Goal: Transaction & Acquisition: Purchase product/service

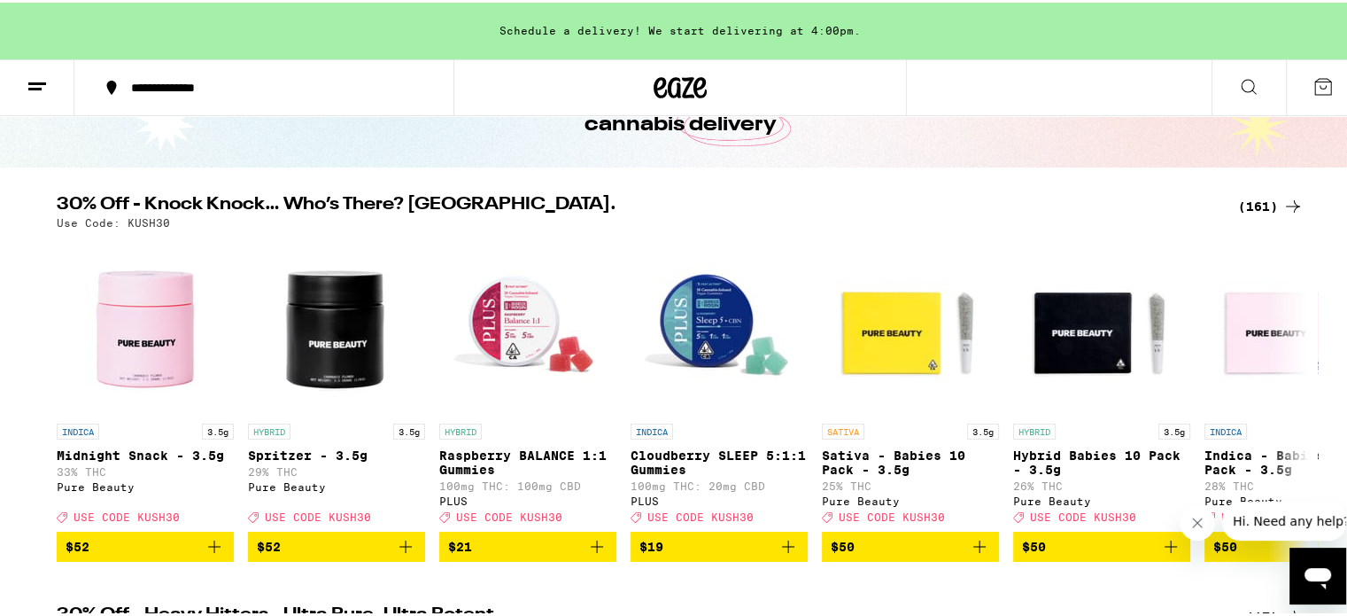
click at [1247, 201] on div "(161)" at bounding box center [1271, 203] width 66 height 21
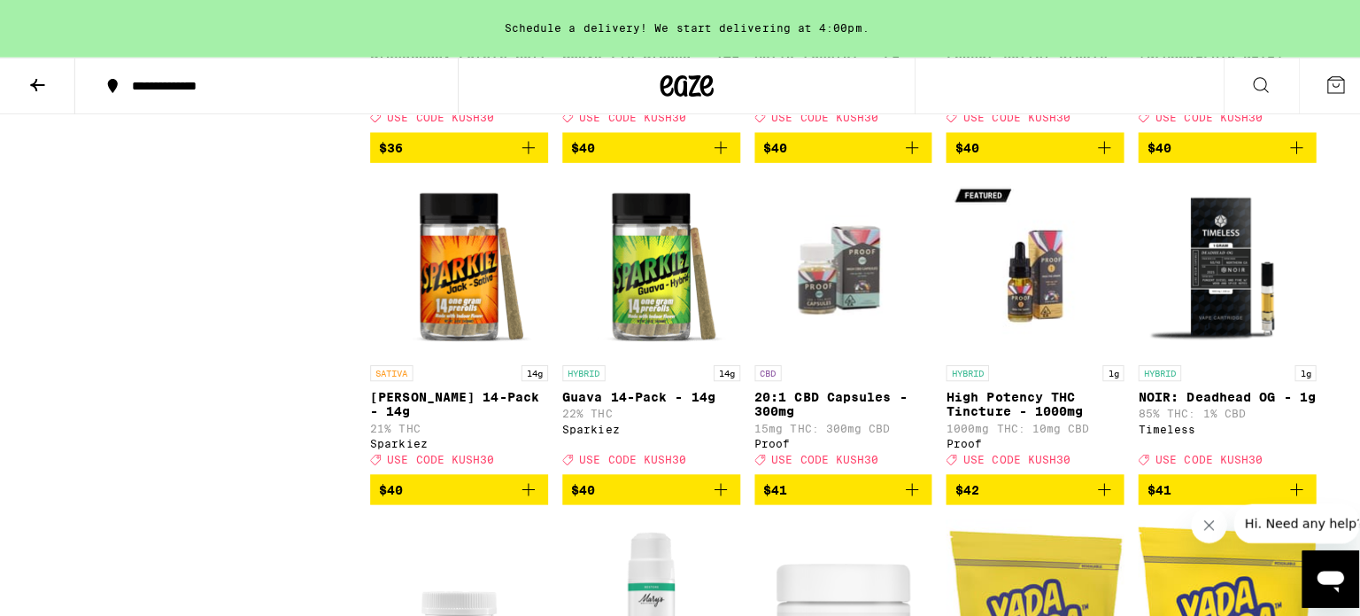
scroll to position [8924, 0]
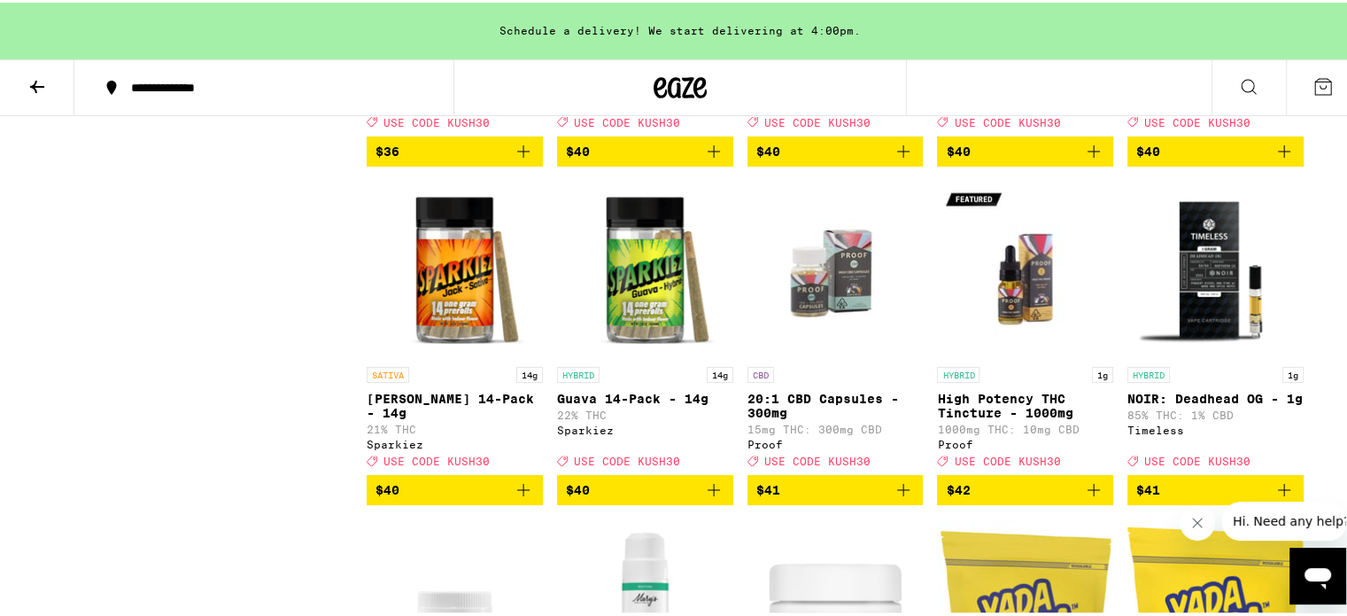
click at [519, 159] on icon "Add to bag" at bounding box center [523, 148] width 21 height 21
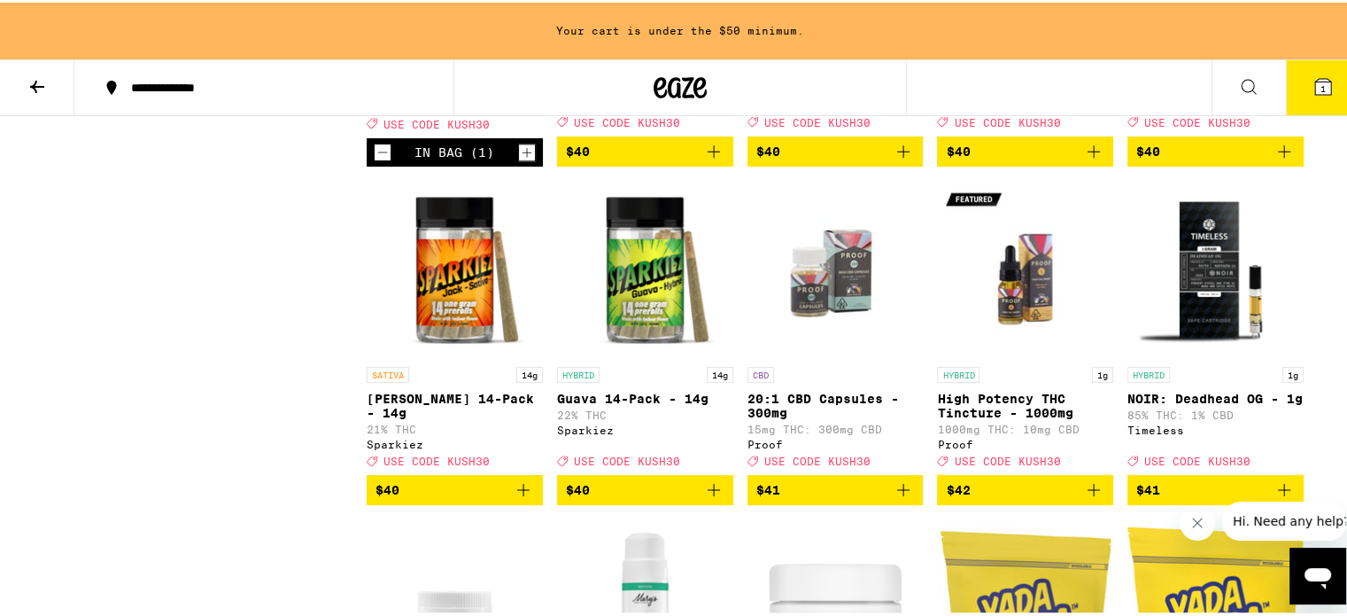
click at [519, 160] on icon "Increment" at bounding box center [527, 149] width 16 height 21
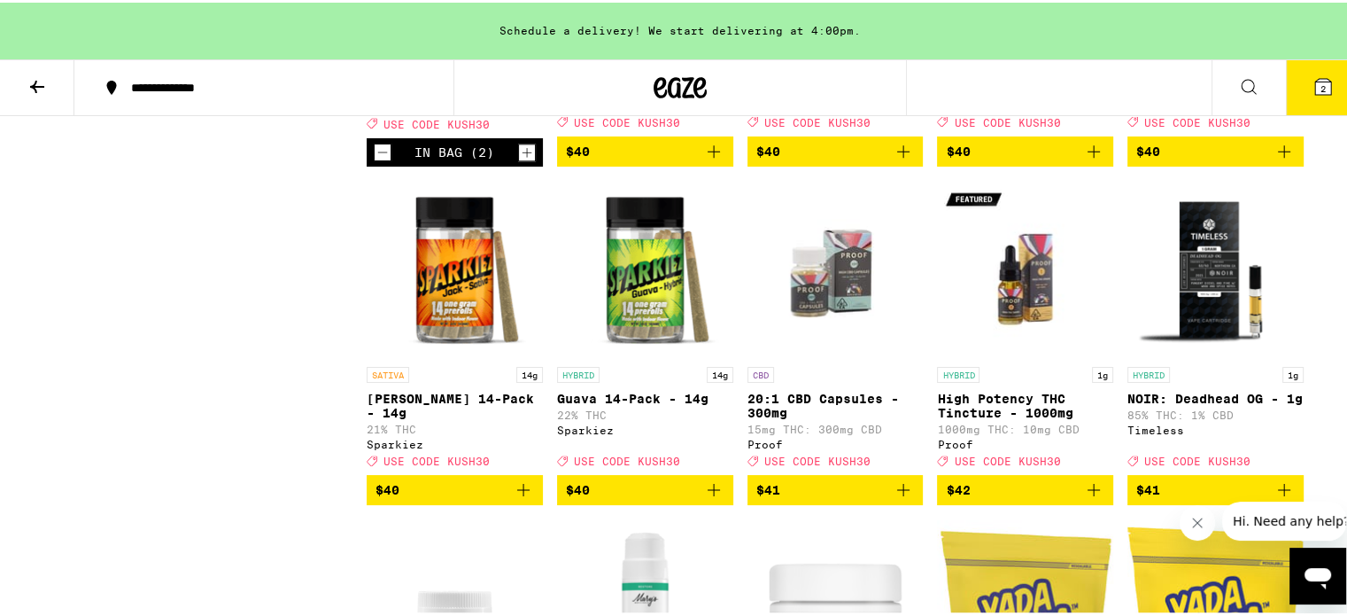
click at [1326, 90] on button "2" at bounding box center [1323, 85] width 74 height 55
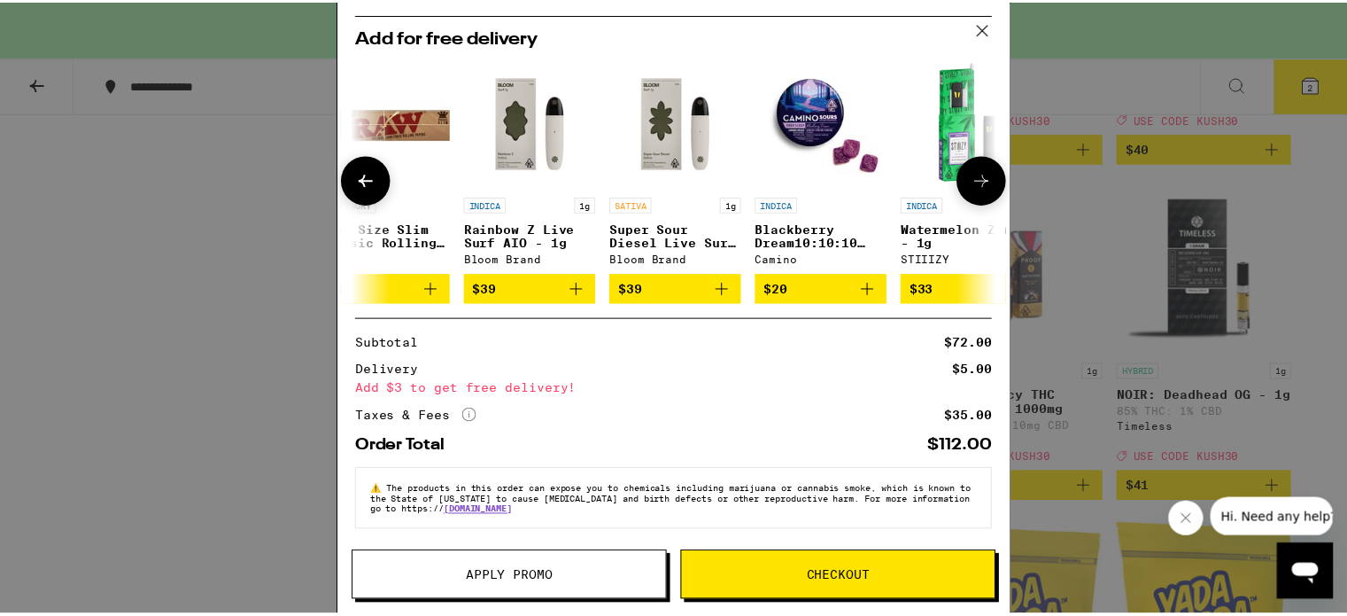
scroll to position [0, 627]
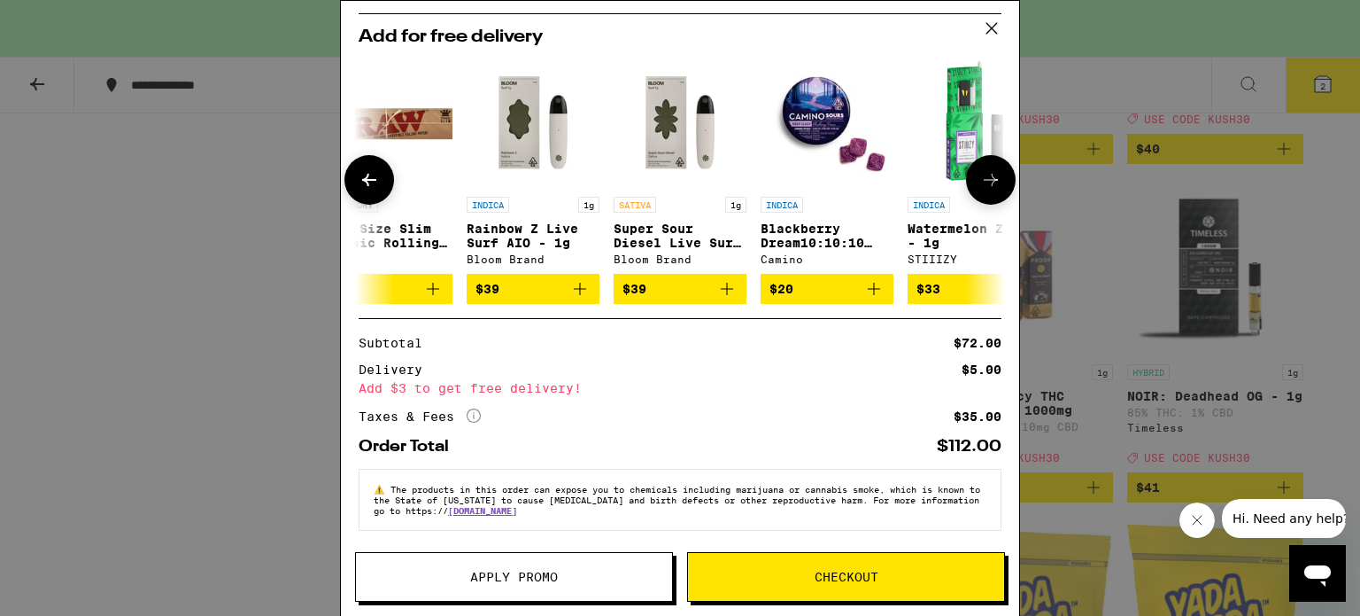
click at [577, 286] on icon "Add to bag" at bounding box center [579, 288] width 21 height 21
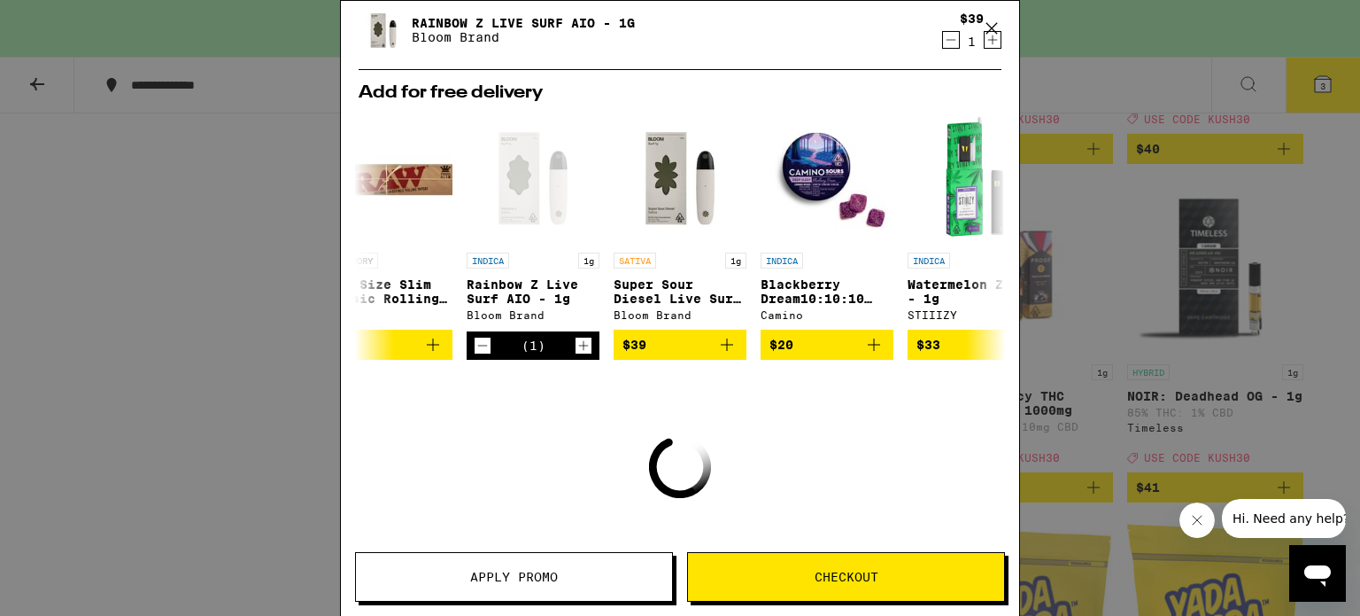
click at [546, 573] on span "Apply Promo" at bounding box center [514, 576] width 88 height 12
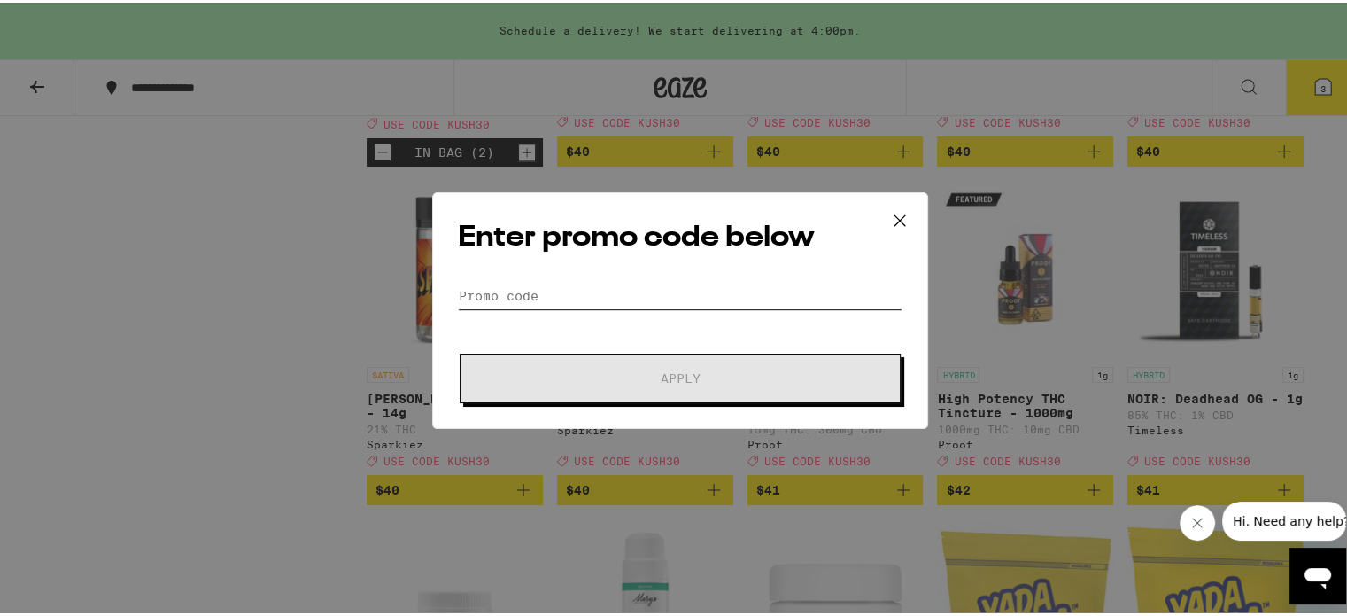
click at [539, 287] on input "Promo Code" at bounding box center [680, 293] width 445 height 27
click at [535, 293] on input "Promo Code" at bounding box center [680, 293] width 445 height 27
click at [501, 293] on input "Promo Code" at bounding box center [680, 293] width 445 height 27
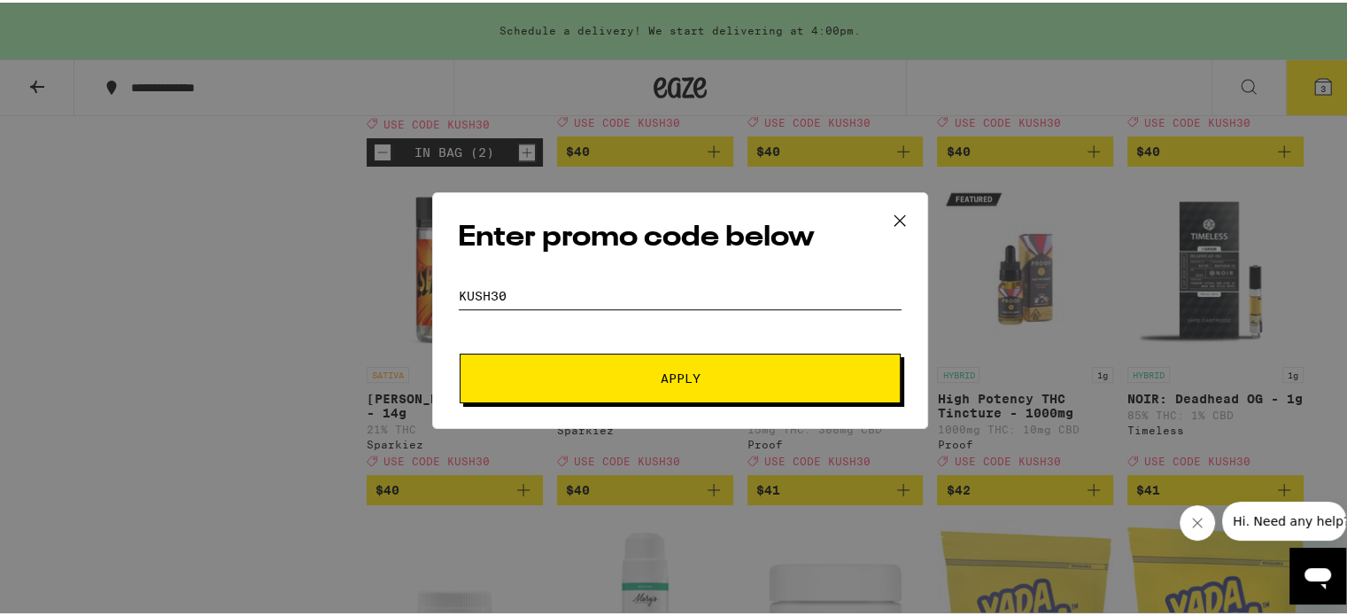
type input "kush30"
click at [602, 378] on span "Apply" at bounding box center [680, 375] width 319 height 12
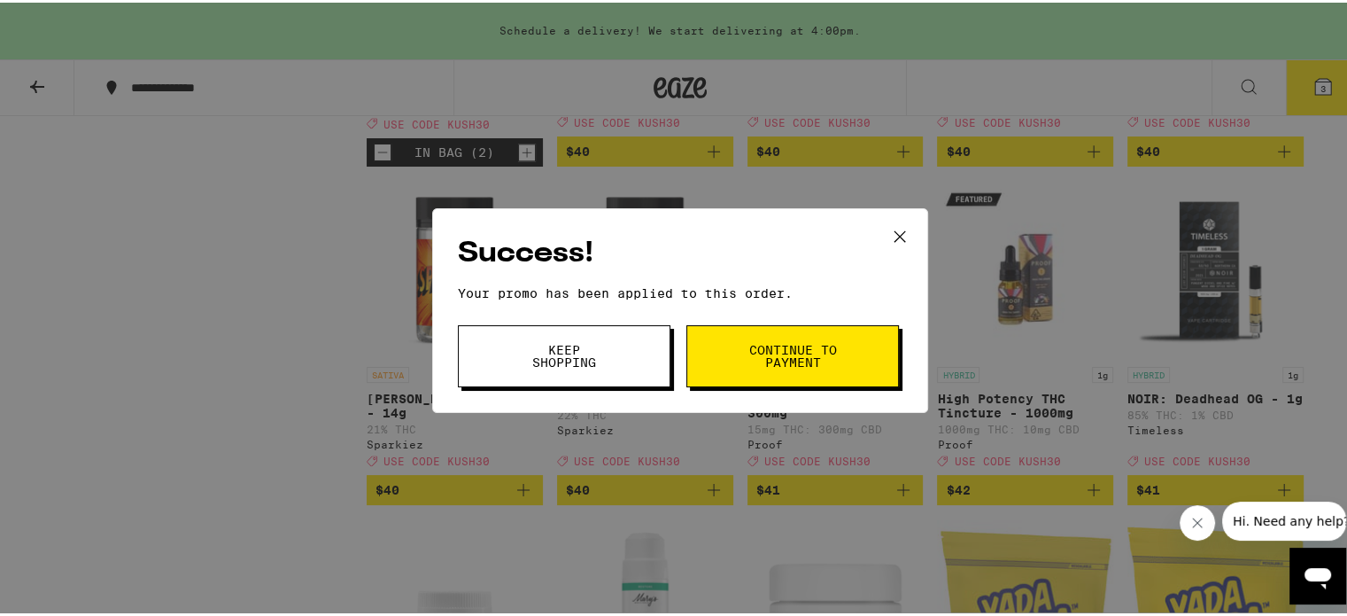
click at [763, 377] on button "Continue to payment" at bounding box center [792, 353] width 213 height 62
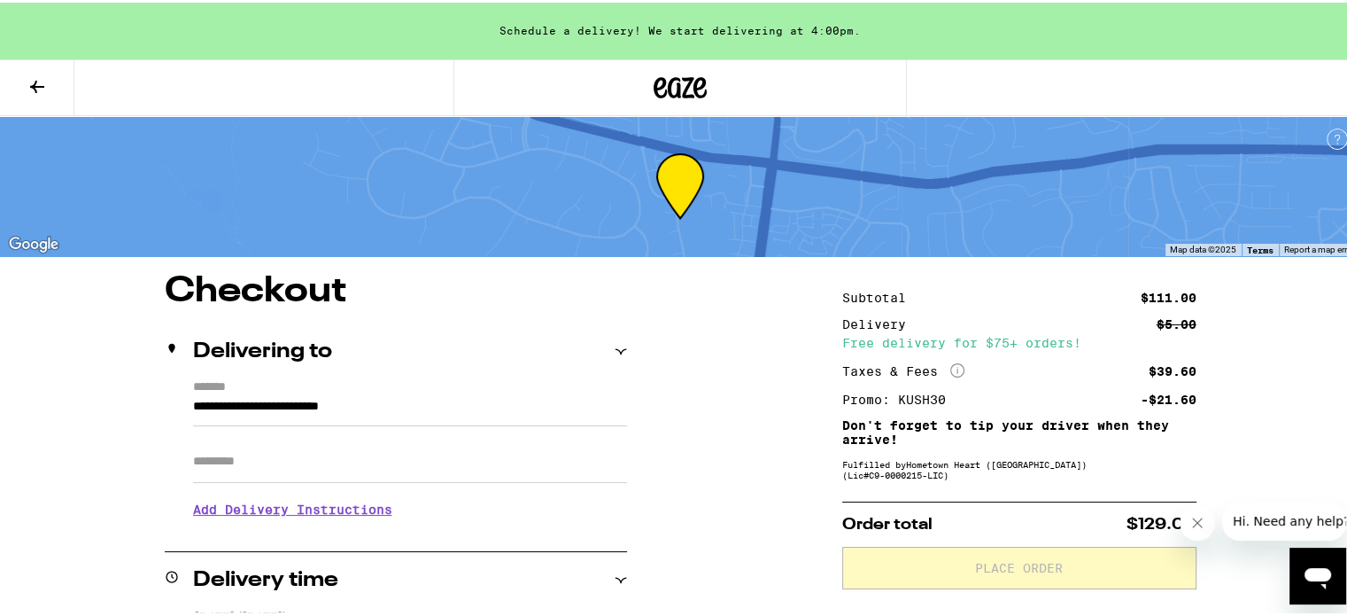
click at [54, 89] on button at bounding box center [37, 86] width 74 height 56
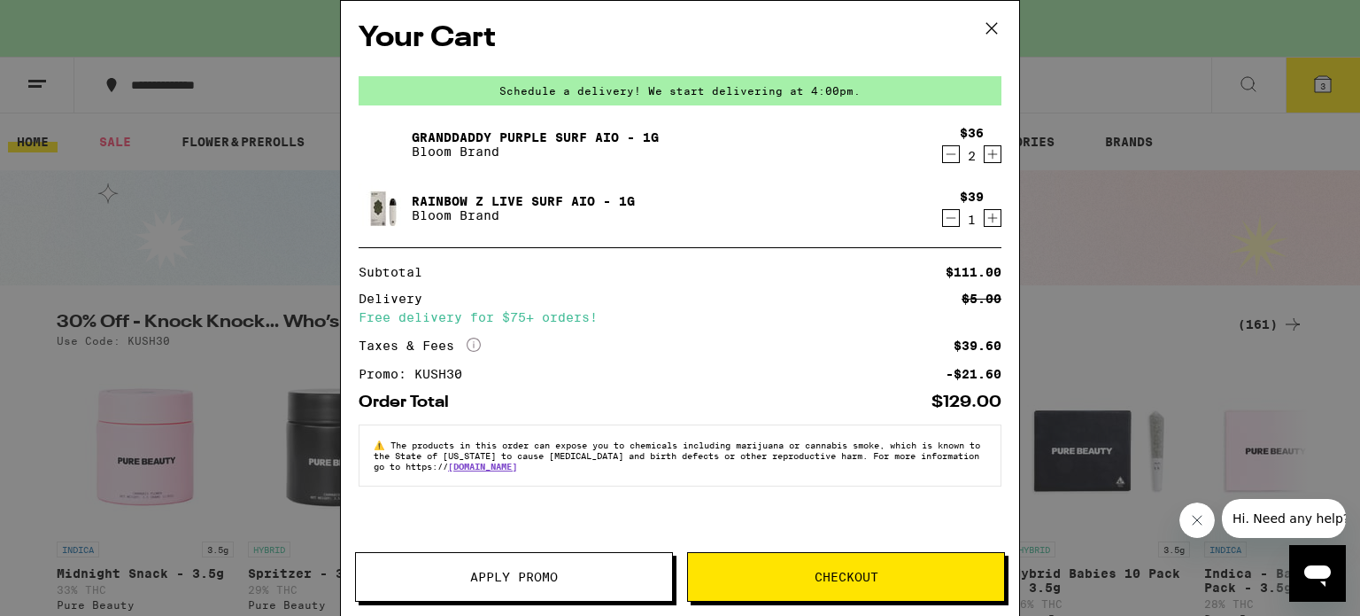
click at [954, 221] on icon "Decrement" at bounding box center [951, 217] width 16 height 21
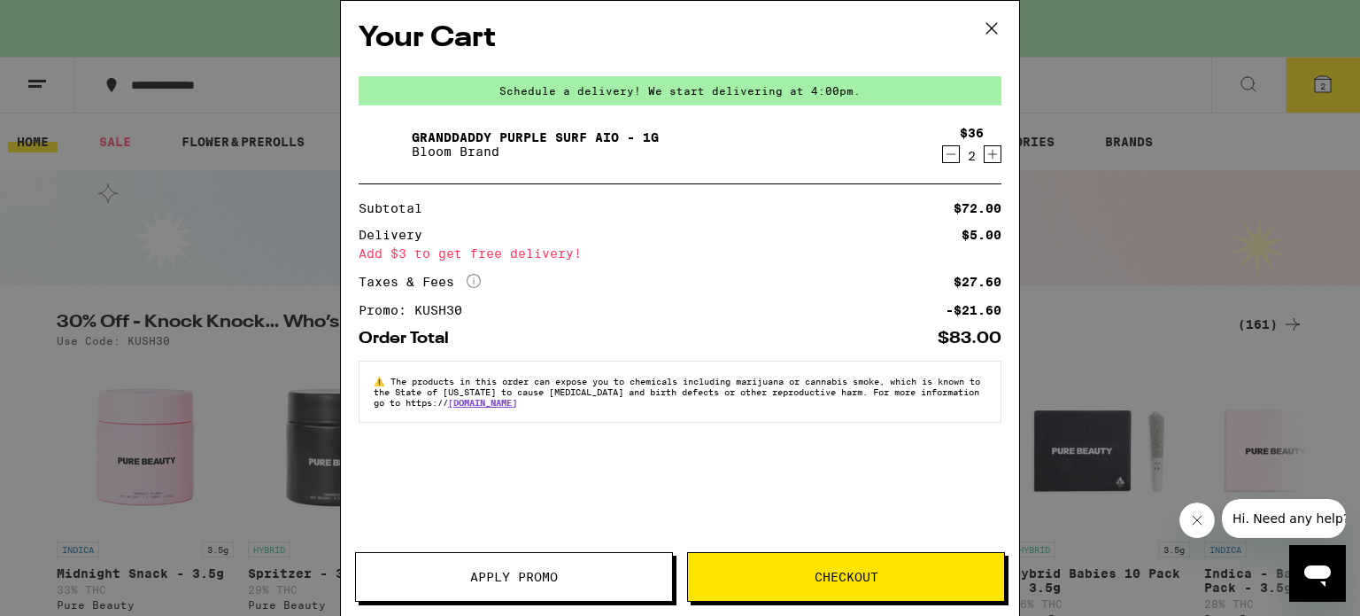
click at [991, 28] on icon at bounding box center [992, 28] width 11 height 11
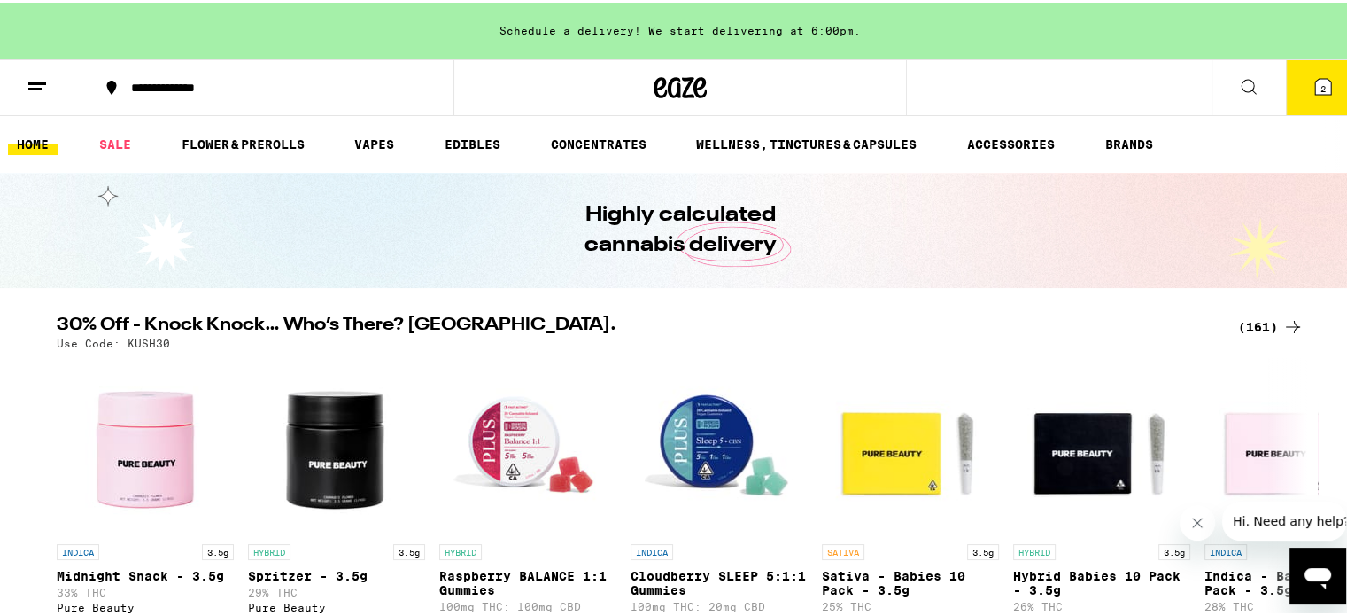
click at [1315, 91] on icon at bounding box center [1323, 84] width 16 height 16
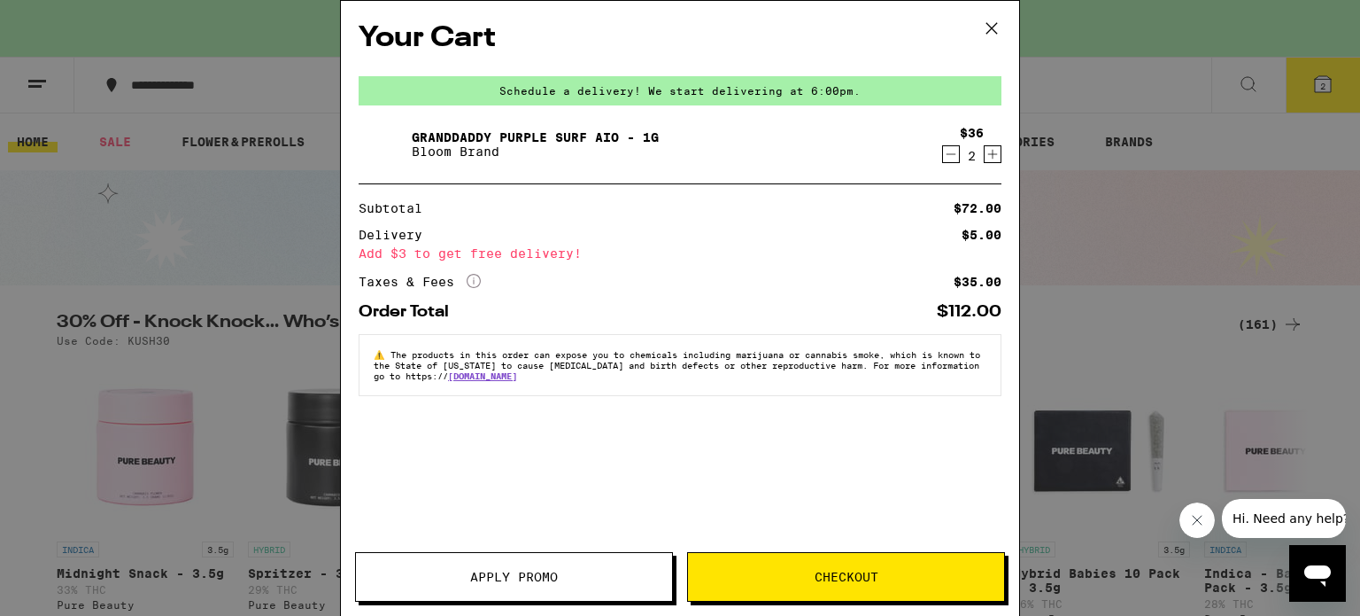
click at [540, 585] on button "Apply Promo" at bounding box center [514, 577] width 318 height 50
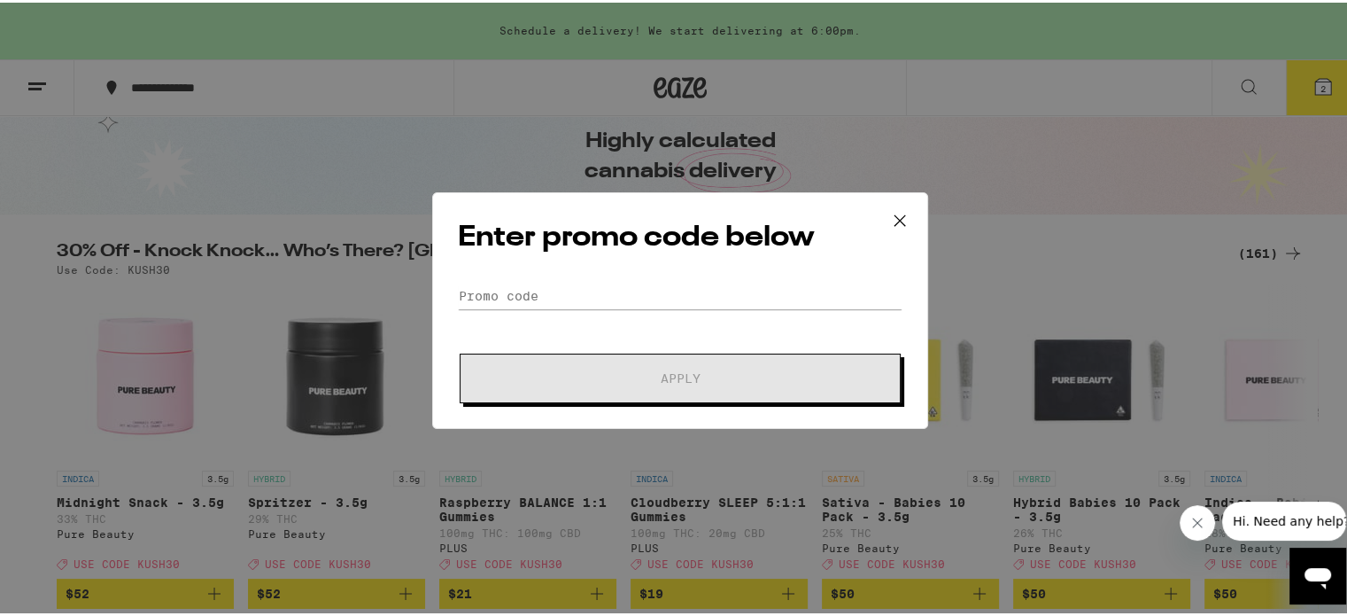
scroll to position [74, 0]
click at [608, 288] on input "Promo Code" at bounding box center [680, 293] width 445 height 27
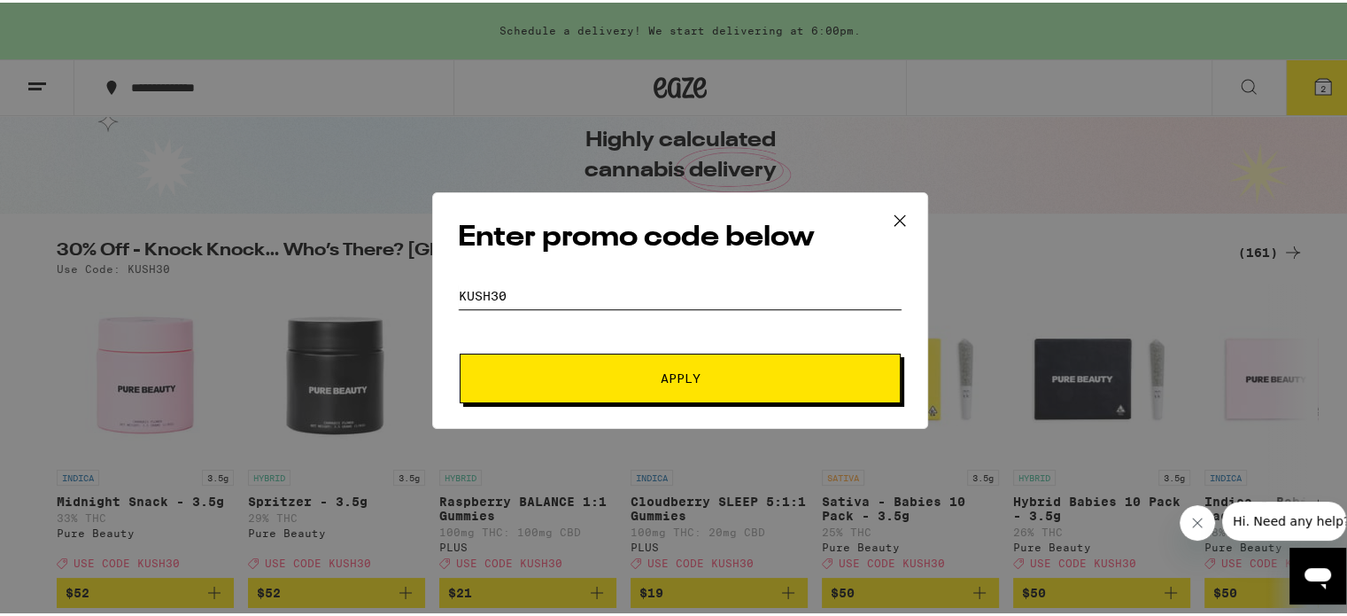
type input "kush30"
click at [460, 351] on button "Apply" at bounding box center [680, 376] width 441 height 50
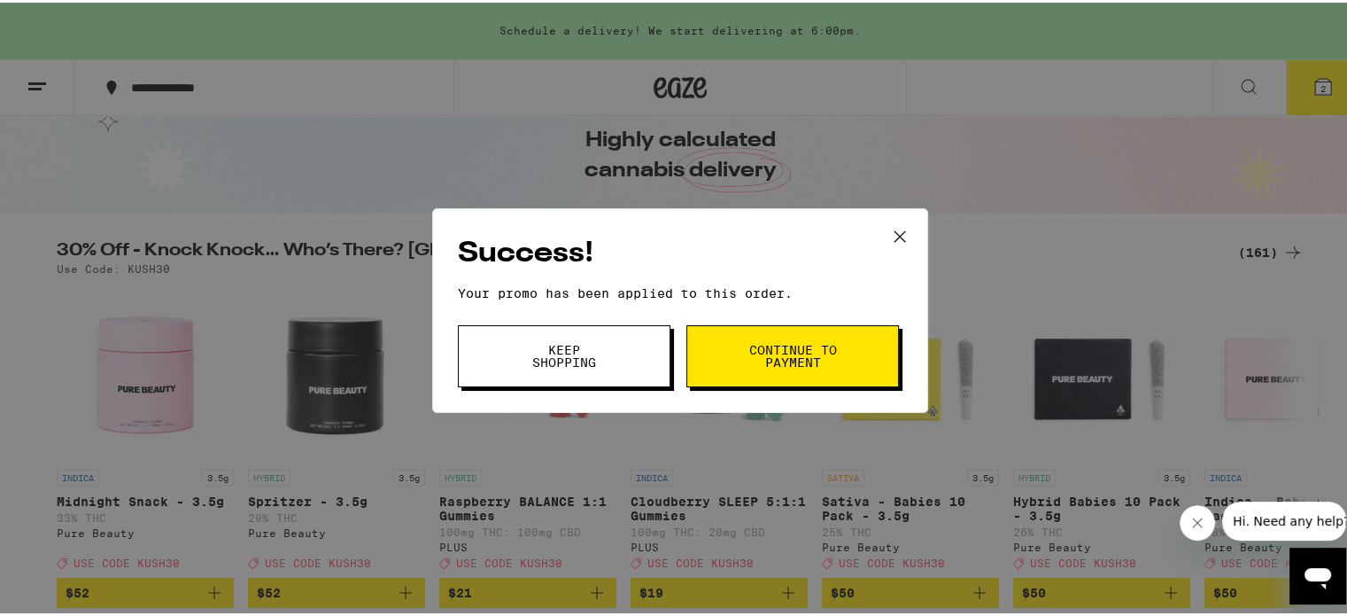
click at [737, 362] on button "Continue to payment" at bounding box center [792, 353] width 213 height 62
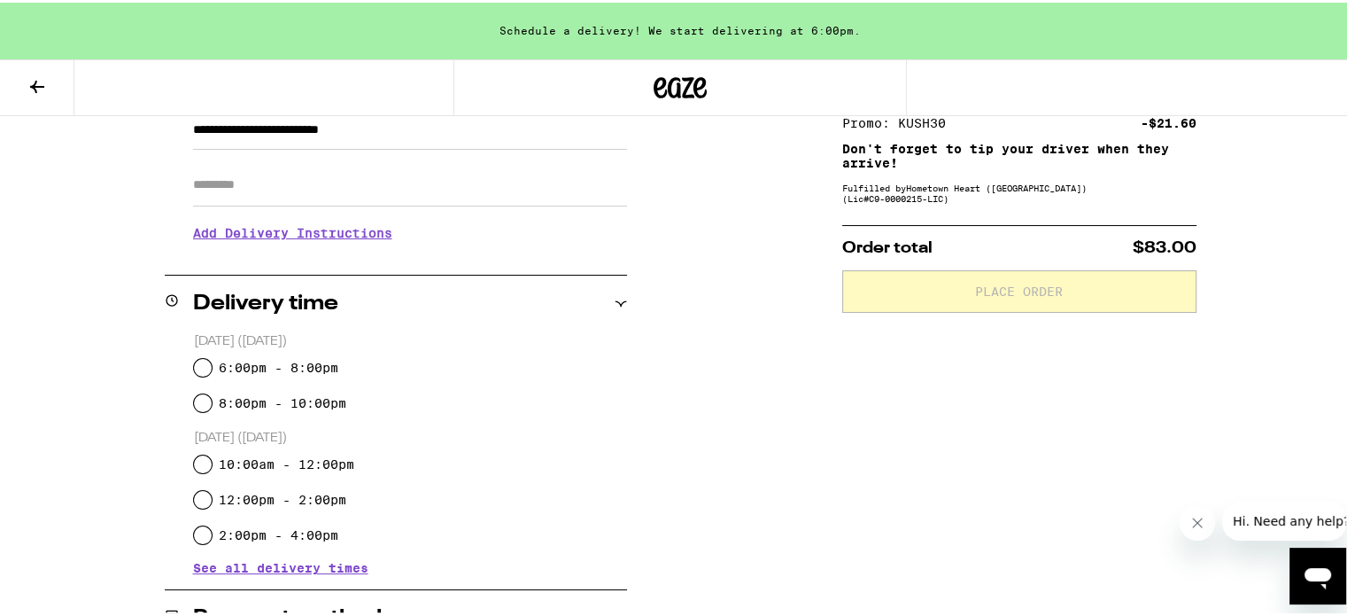
scroll to position [280, 0]
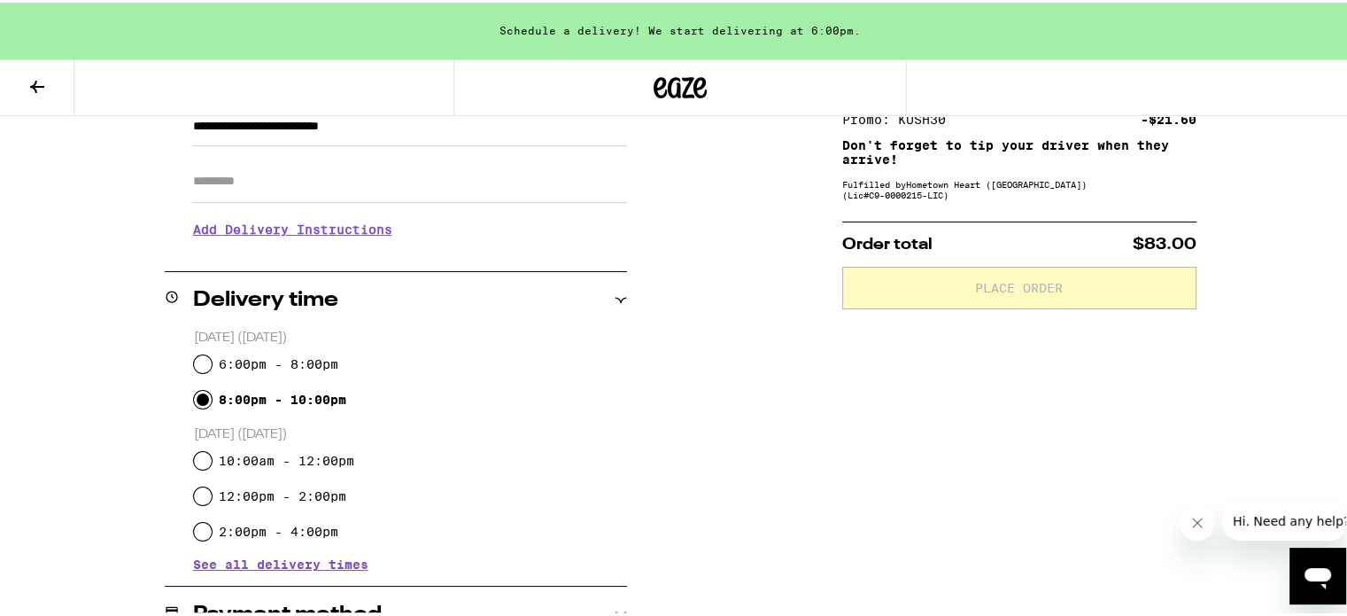
click at [198, 403] on input "8:00pm - 10:00pm" at bounding box center [203, 397] width 18 height 18
radio input "true"
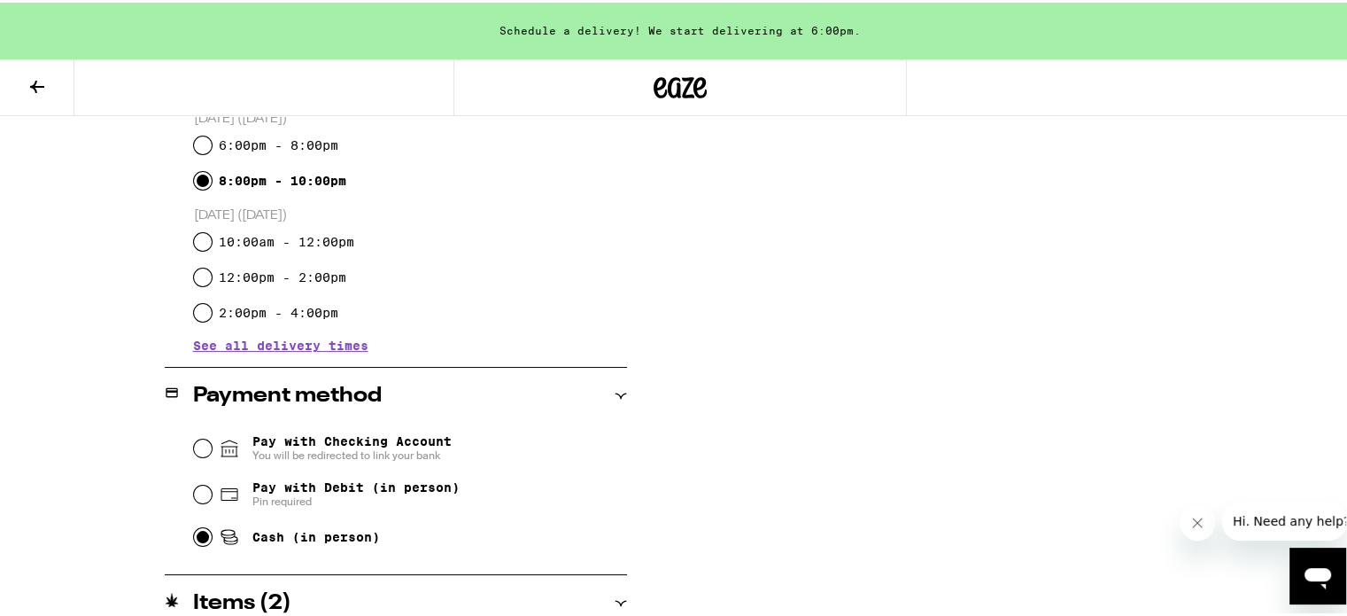
click at [194, 536] on input "Cash (in person)" at bounding box center [203, 534] width 18 height 18
radio input "true"
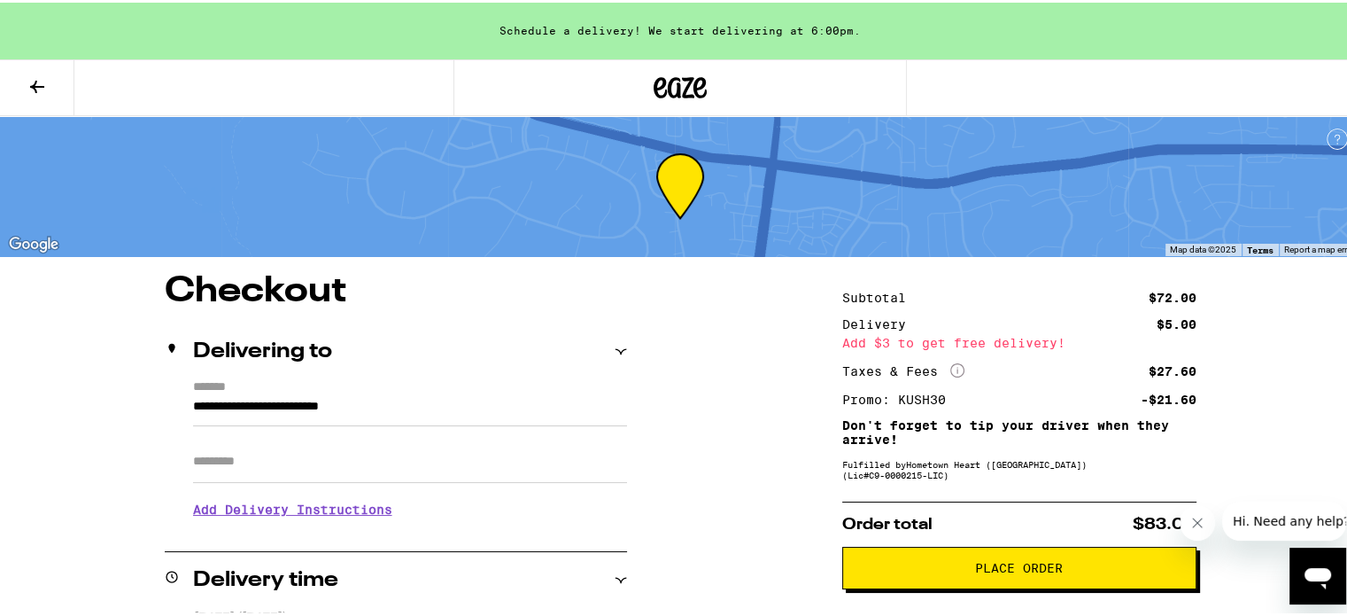
scroll to position [165, 0]
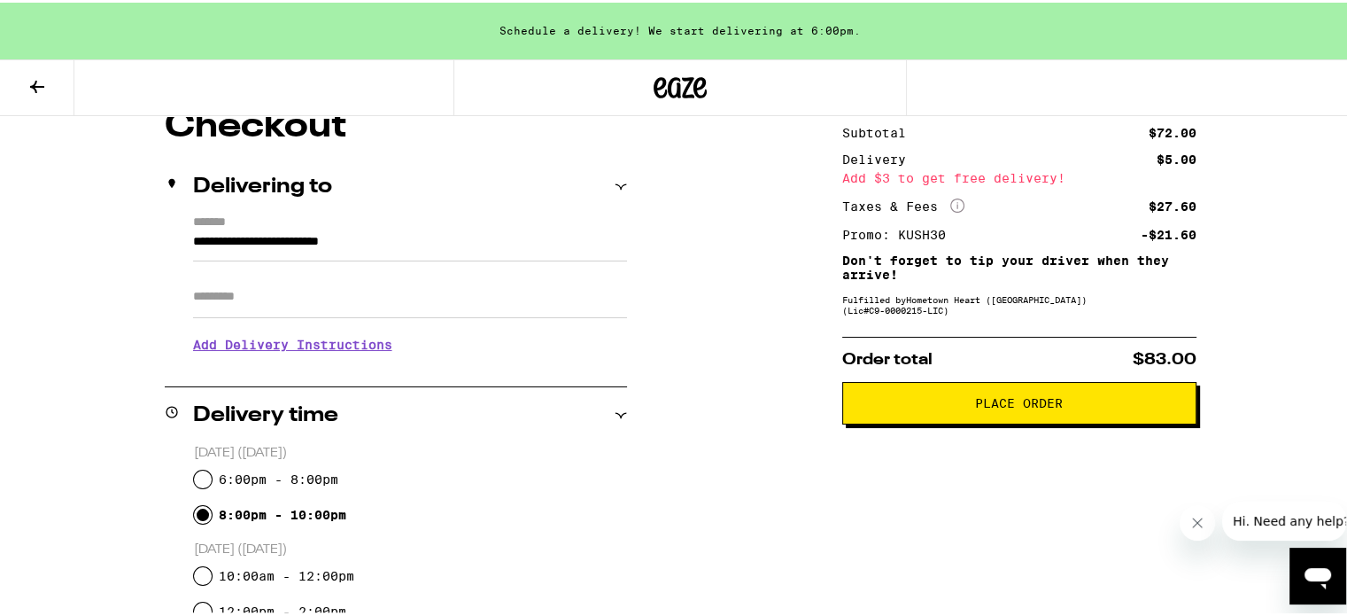
click at [957, 398] on span "Place Order" at bounding box center [1019, 400] width 324 height 12
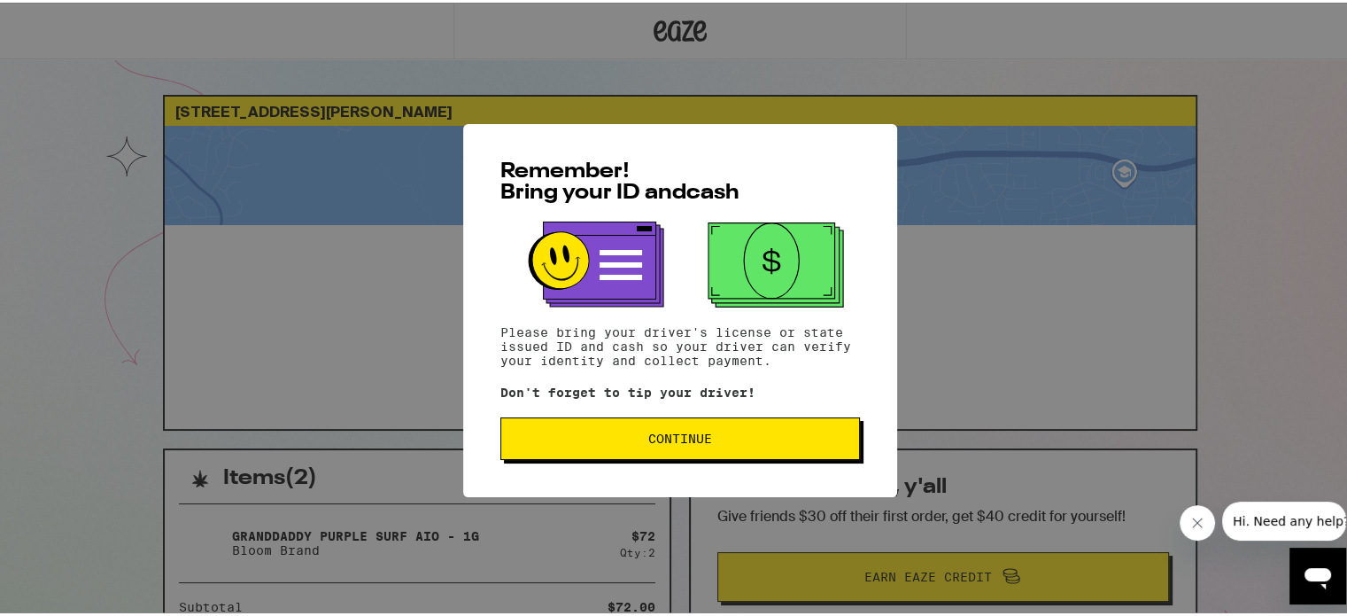
click at [751, 438] on span "Continue" at bounding box center [679, 436] width 329 height 12
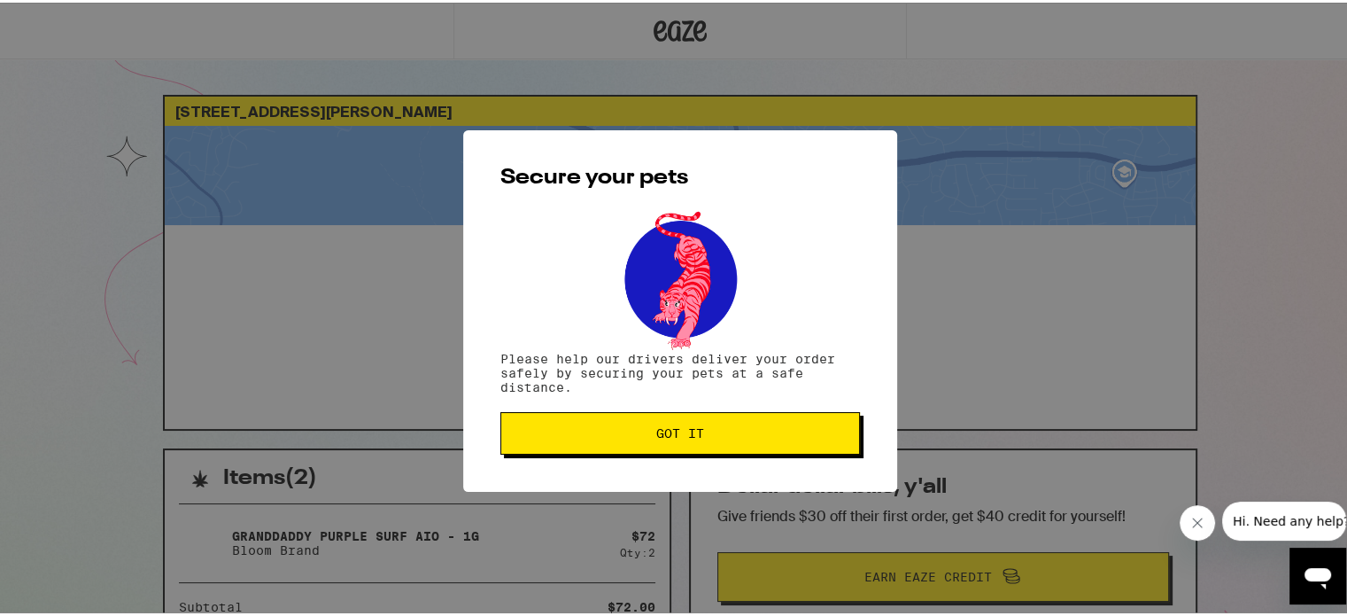
click at [751, 438] on button "Got it" at bounding box center [680, 430] width 360 height 43
